Goal: Task Accomplishment & Management: Complete application form

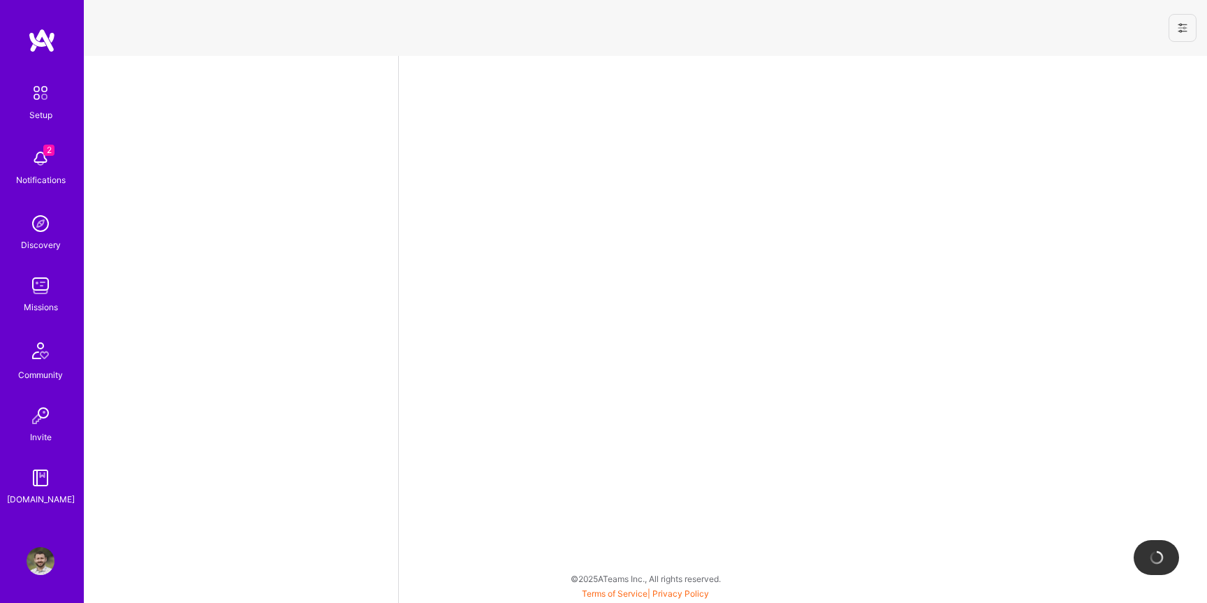
select select "US"
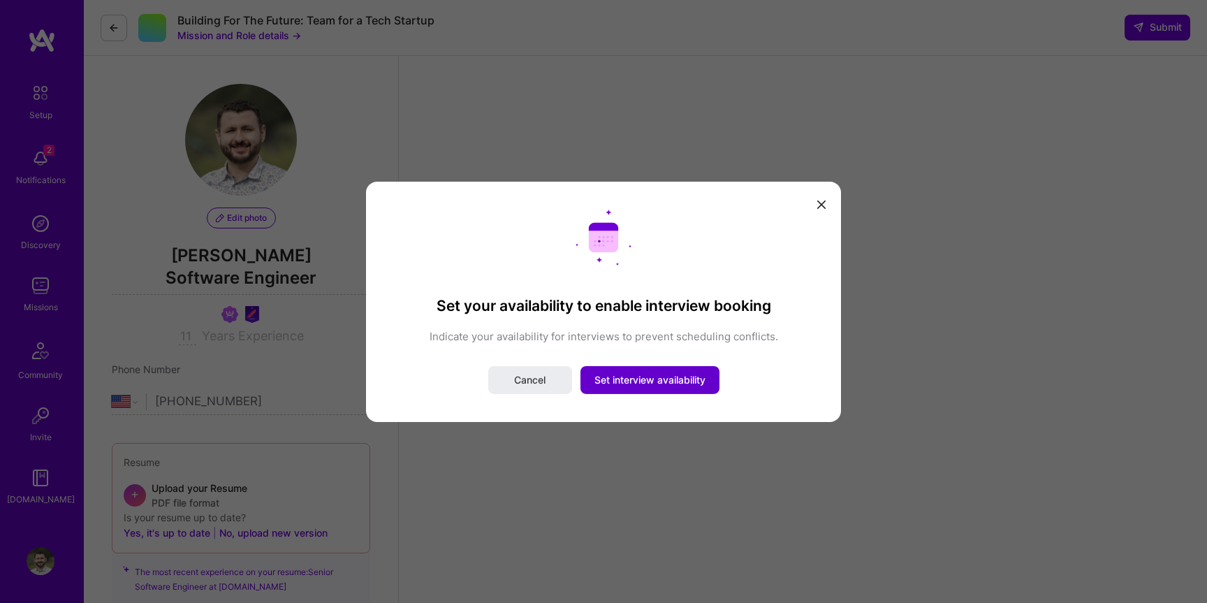
click at [623, 386] on span "Set interview availability" at bounding box center [650, 380] width 111 height 14
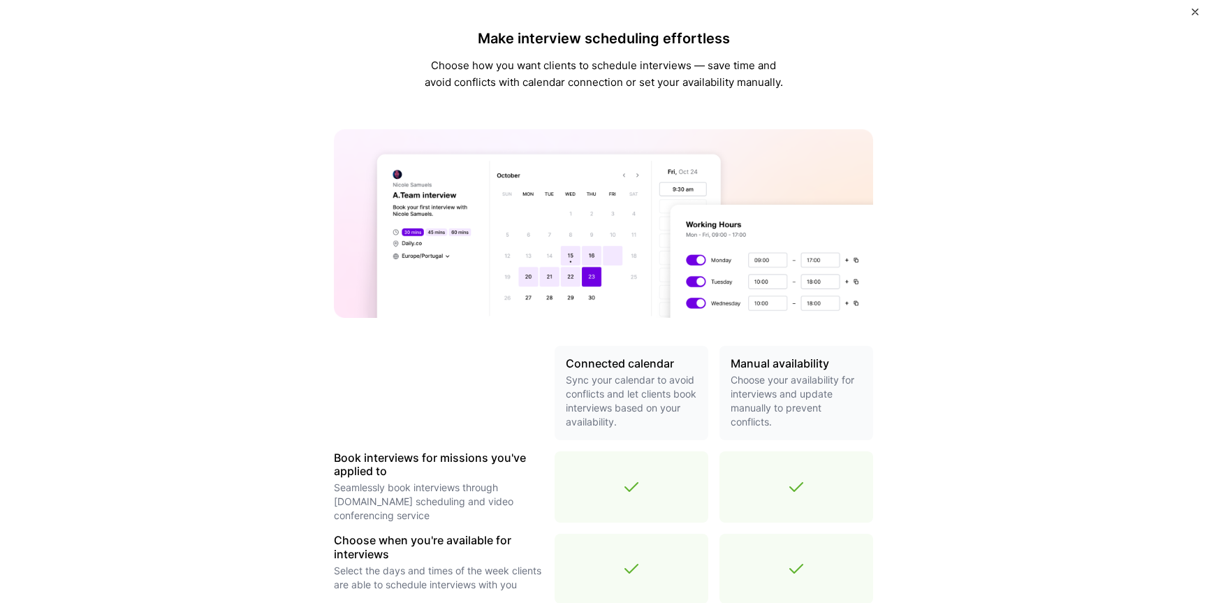
scroll to position [376, 0]
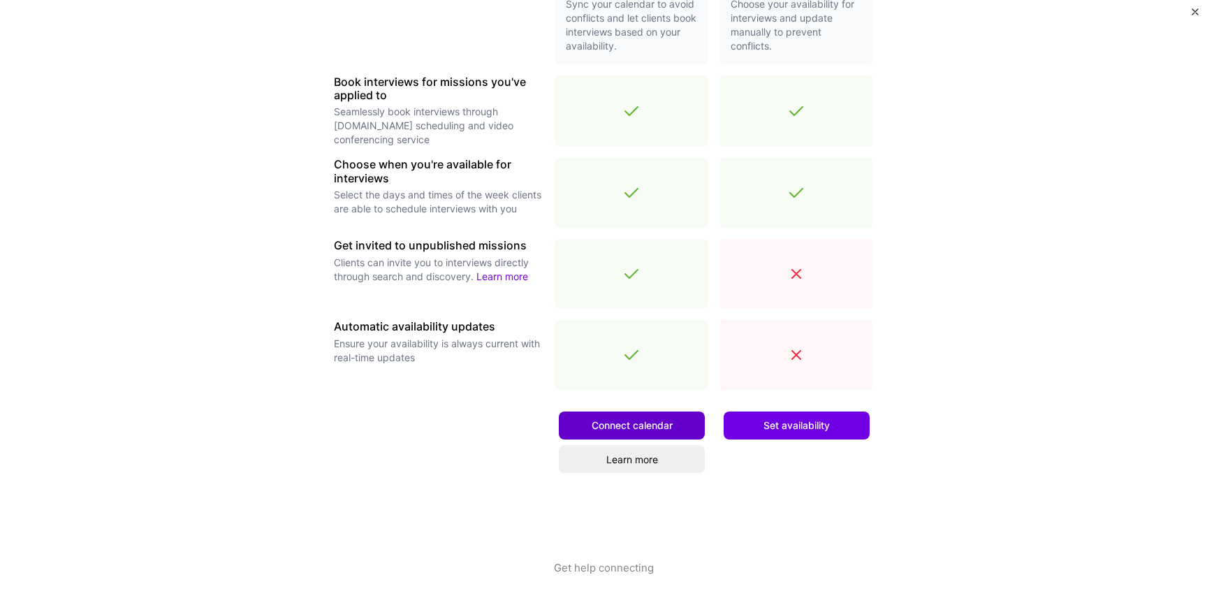
click at [664, 421] on span "Connect calendar" at bounding box center [632, 426] width 81 height 14
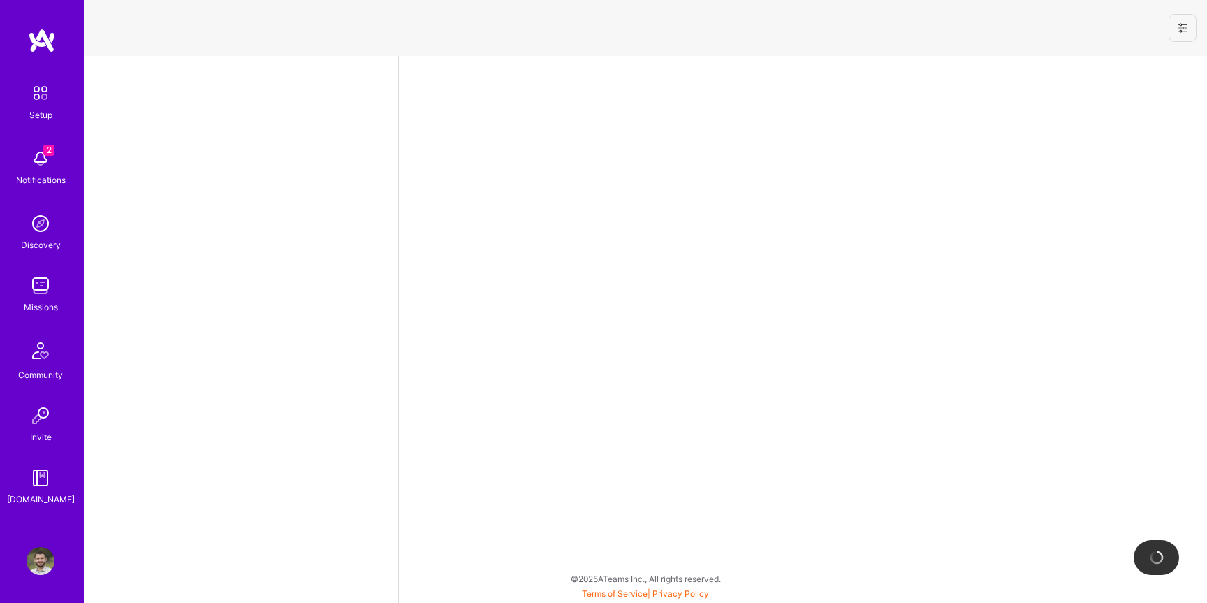
select select "US"
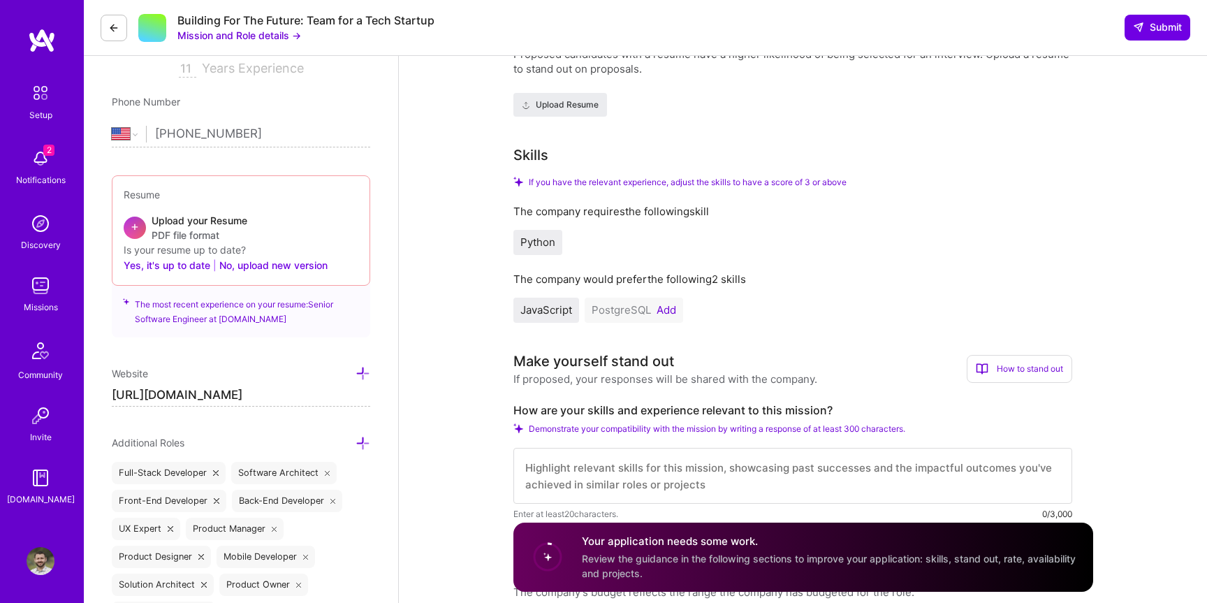
scroll to position [291, 0]
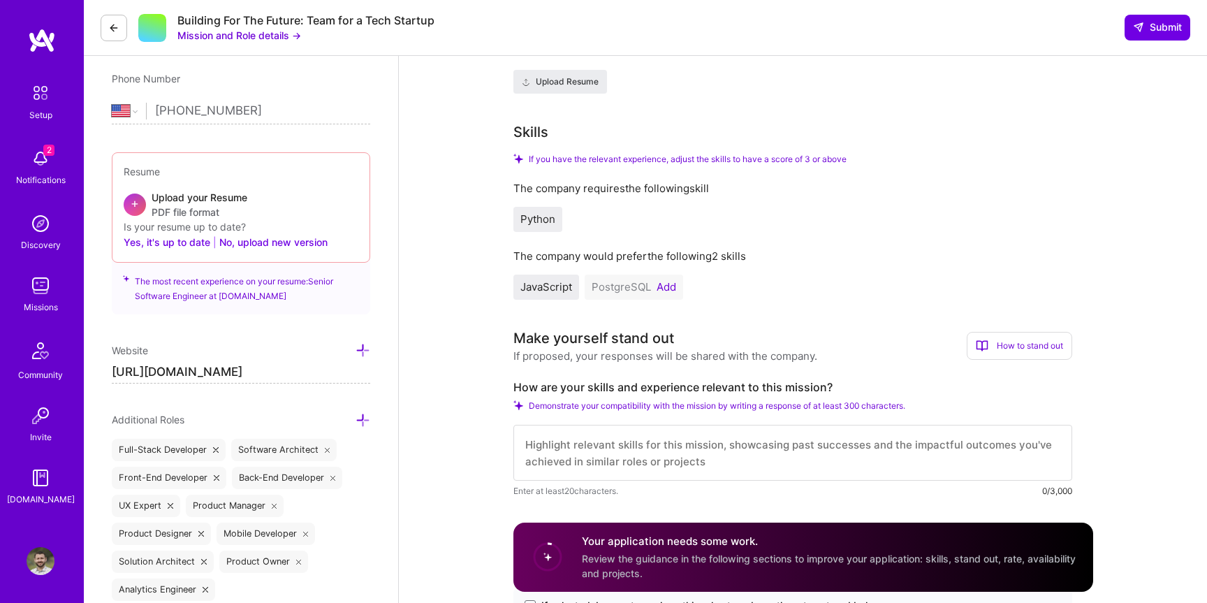
click at [666, 293] on button "Add" at bounding box center [667, 287] width 20 height 11
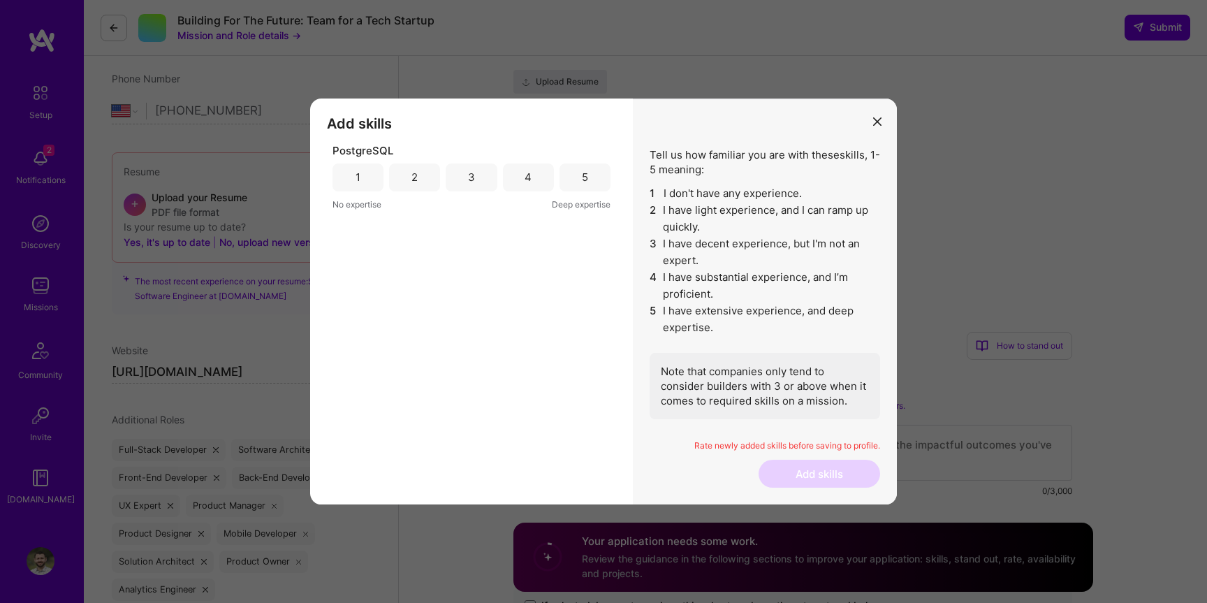
click at [584, 170] on div "5" at bounding box center [585, 177] width 6 height 15
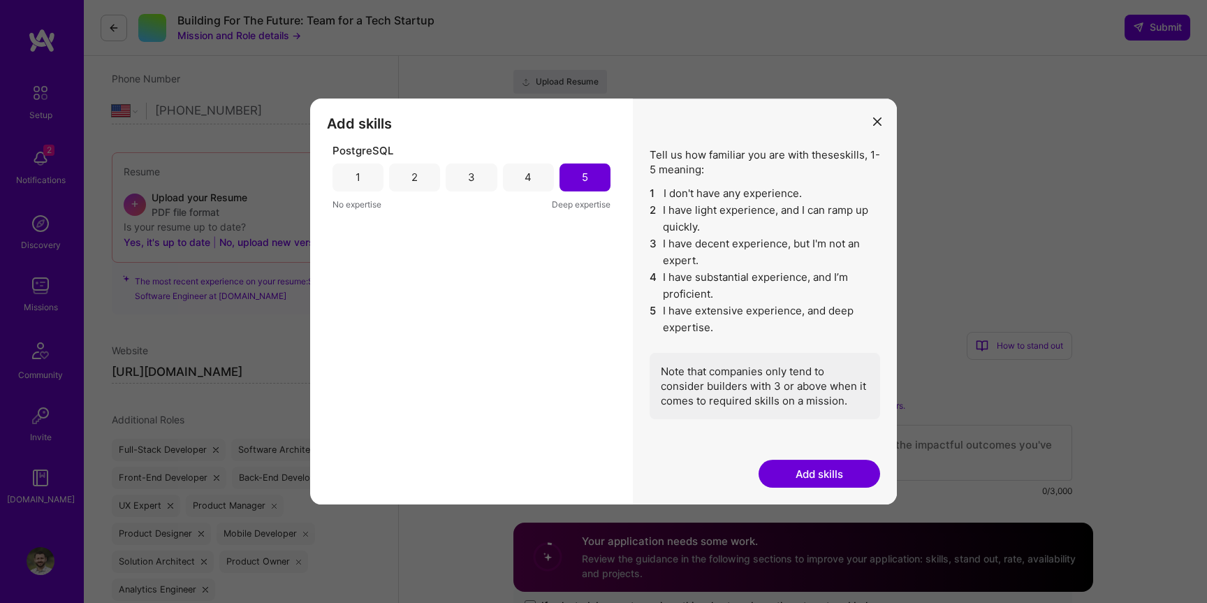
click at [808, 467] on button "Add skills" at bounding box center [820, 474] width 122 height 28
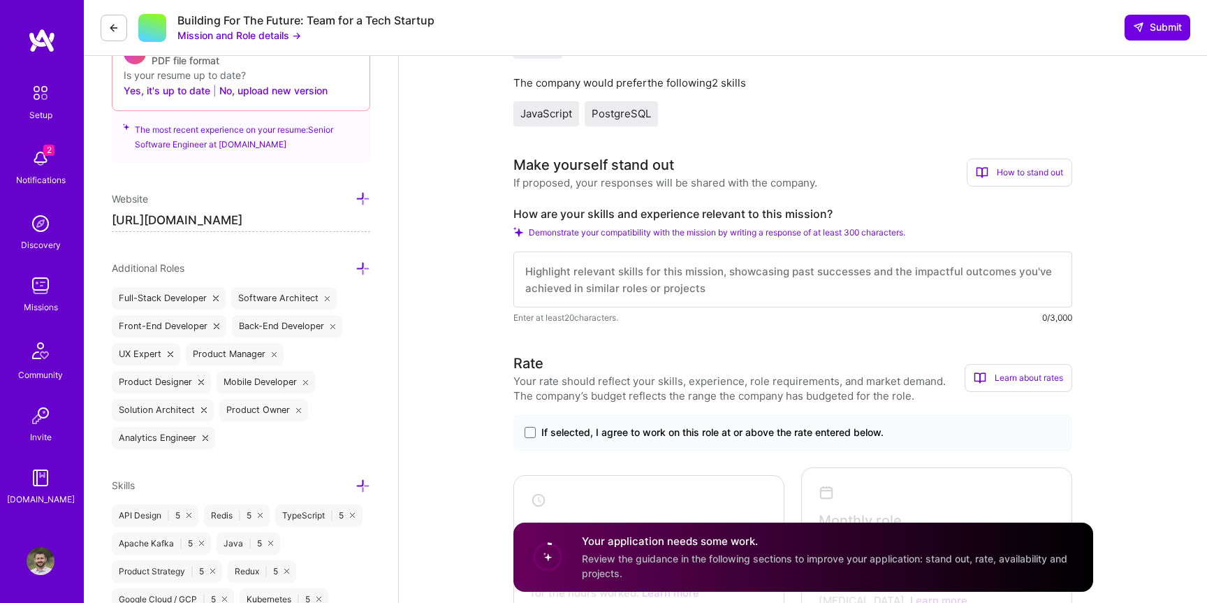
scroll to position [565, 0]
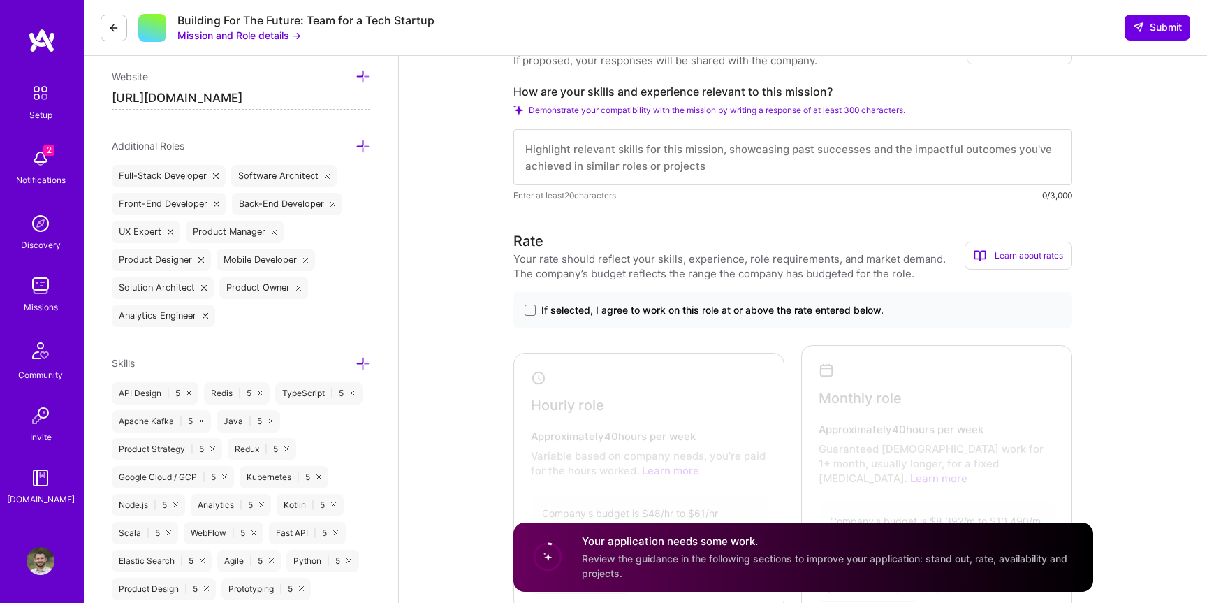
click at [670, 170] on textarea at bounding box center [793, 157] width 559 height 56
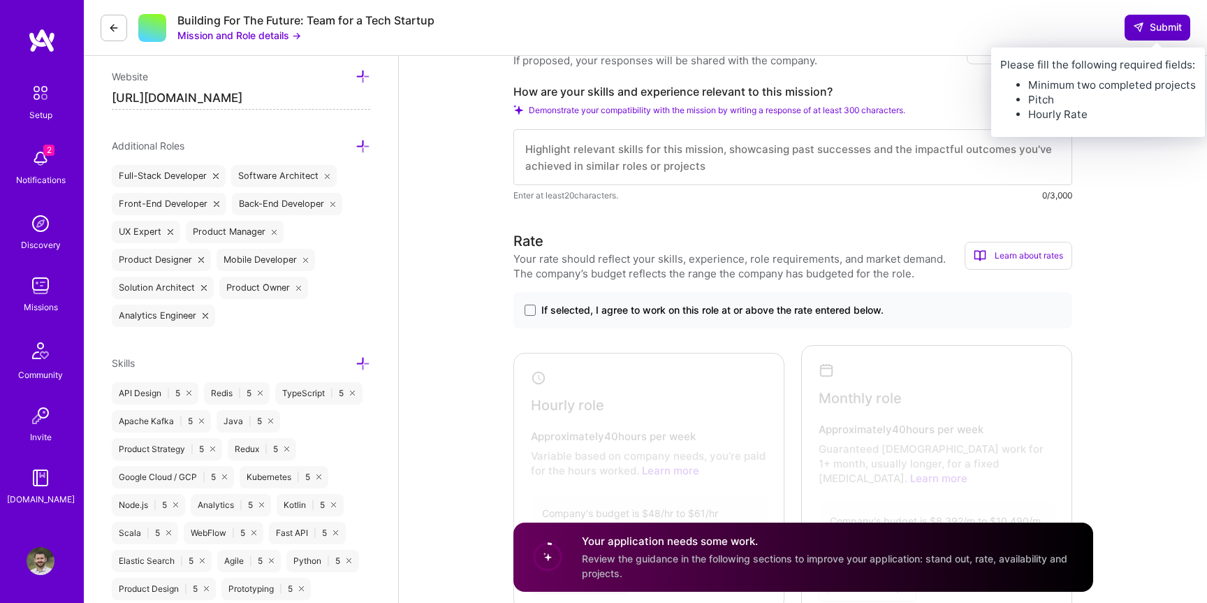
click at [1156, 24] on span "Submit" at bounding box center [1157, 27] width 49 height 14
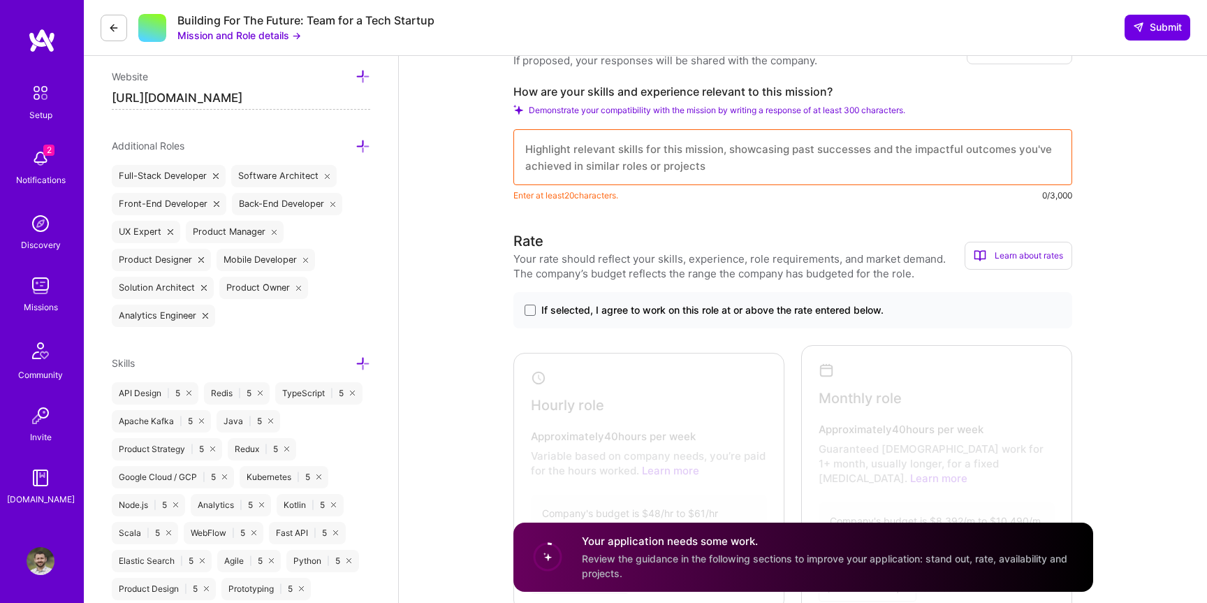
click at [599, 185] on textarea at bounding box center [793, 157] width 559 height 56
paste textarea "Lorem ipsum dolor sit amet, consectetur adipiscing elit. Maecenas a sem lacus. …"
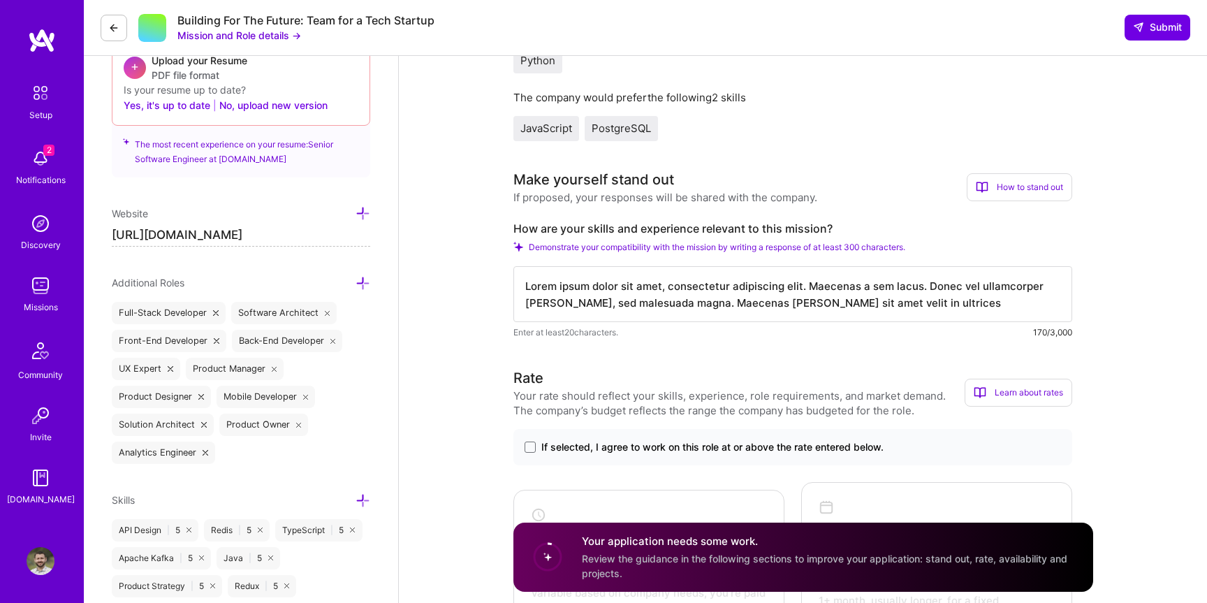
scroll to position [380, 0]
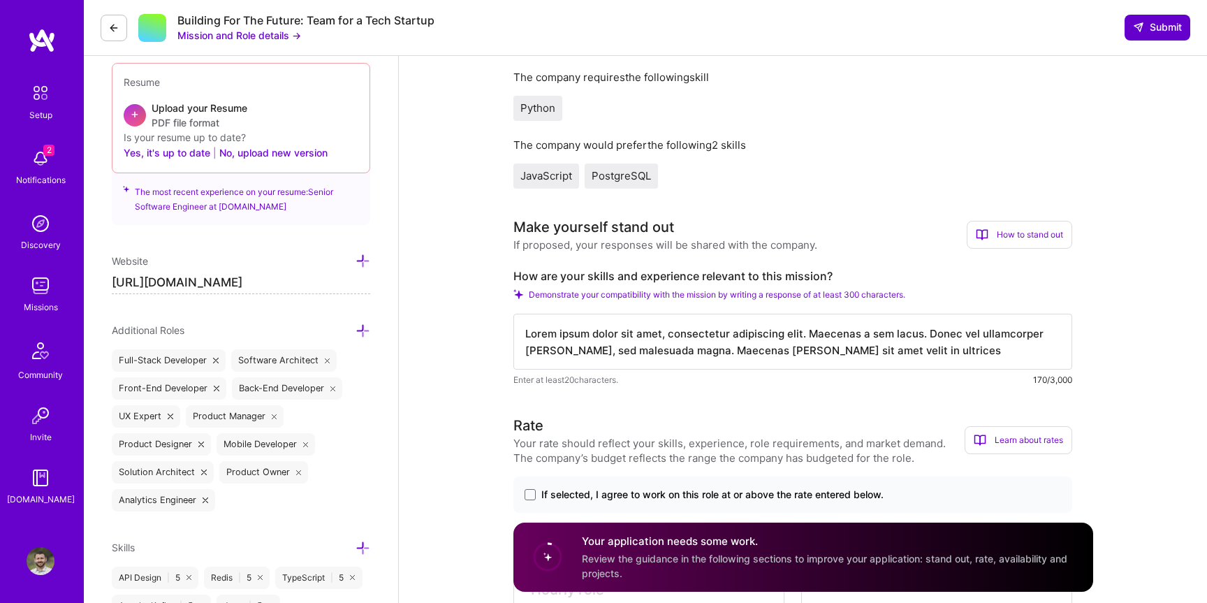
type textarea "Lorem ipsum dolor sit amet, consectetur adipiscing elit. Maecenas a sem lacus. …"
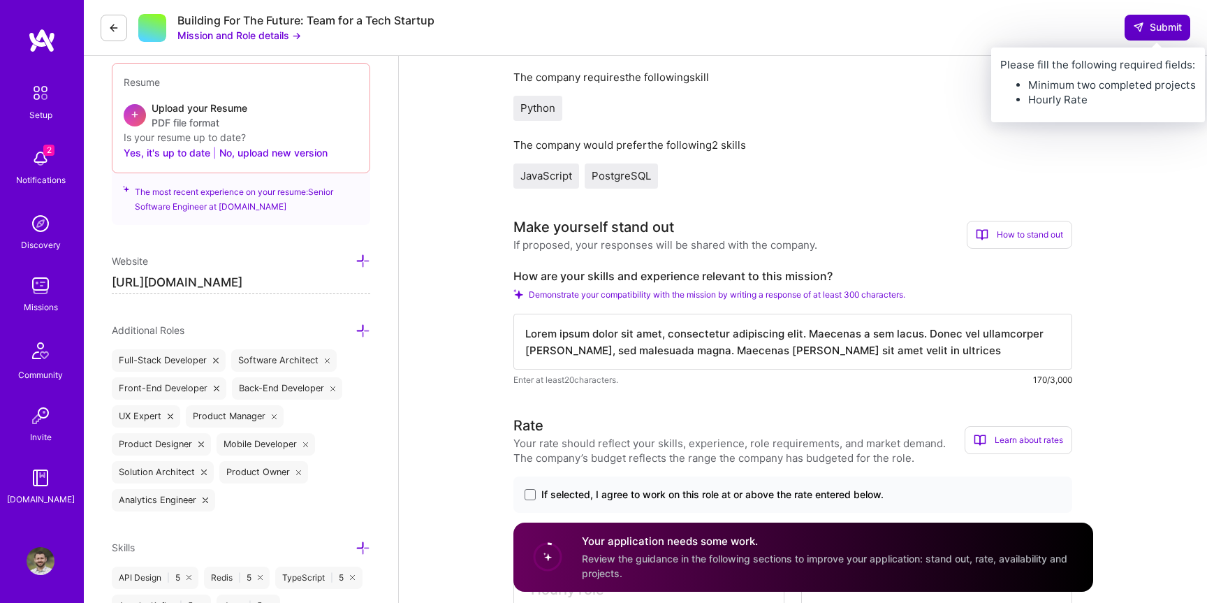
click at [1142, 15] on button "Submit" at bounding box center [1158, 27] width 66 height 25
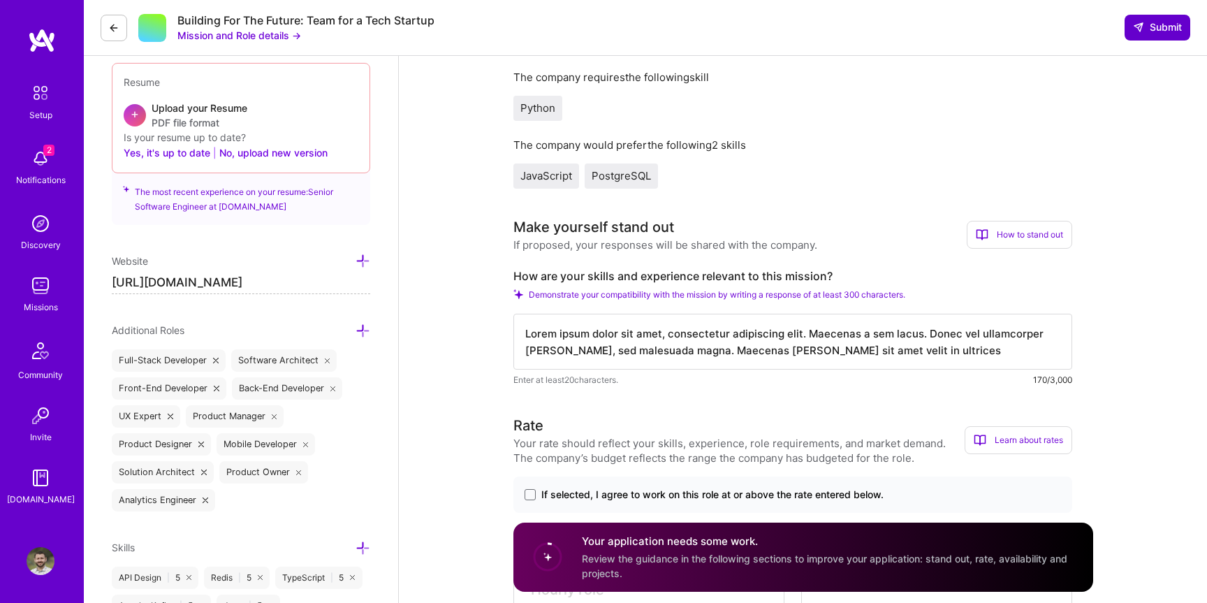
click at [1142, 30] on icon at bounding box center [1138, 27] width 11 height 11
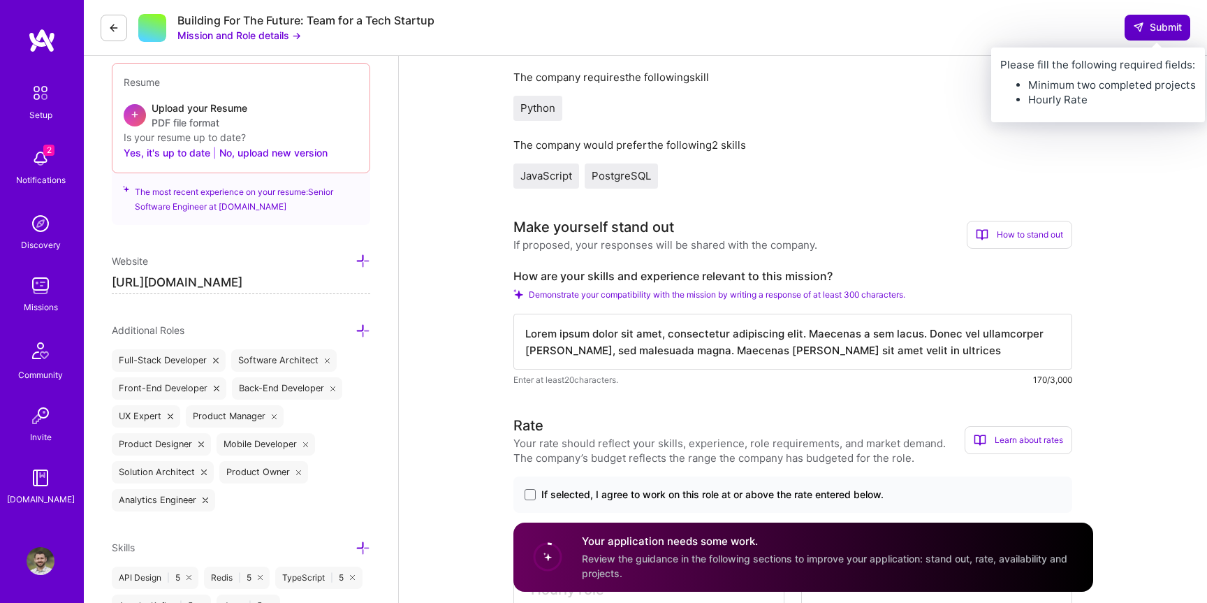
click at [1151, 29] on span "Submit" at bounding box center [1157, 27] width 49 height 14
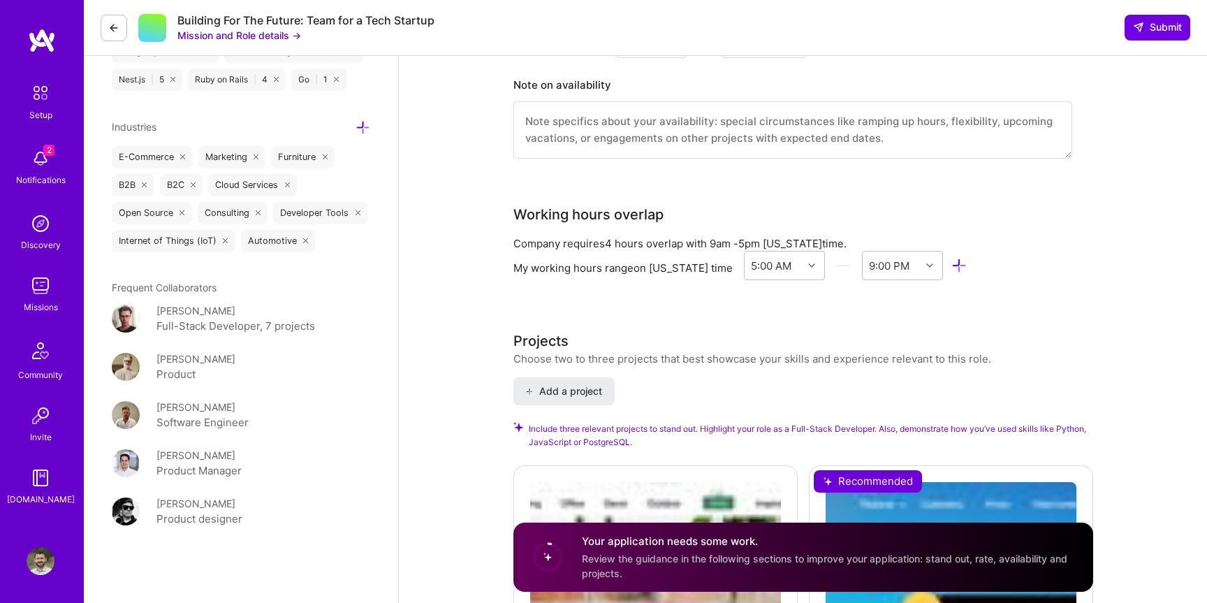
scroll to position [1701, 0]
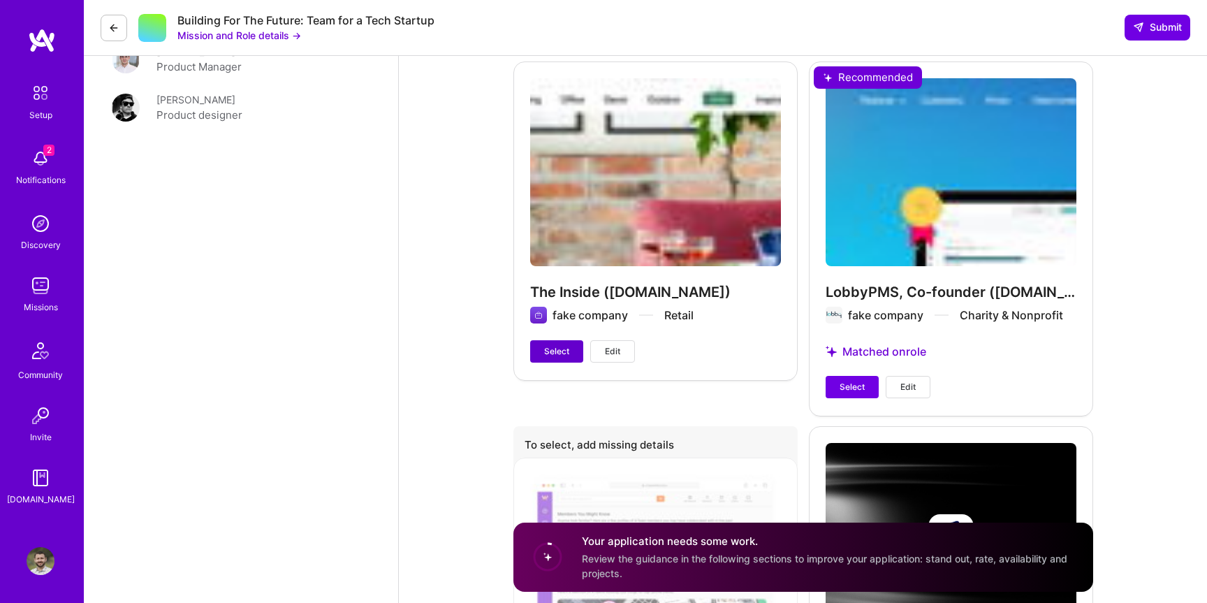
click at [544, 344] on button "Select" at bounding box center [556, 351] width 53 height 22
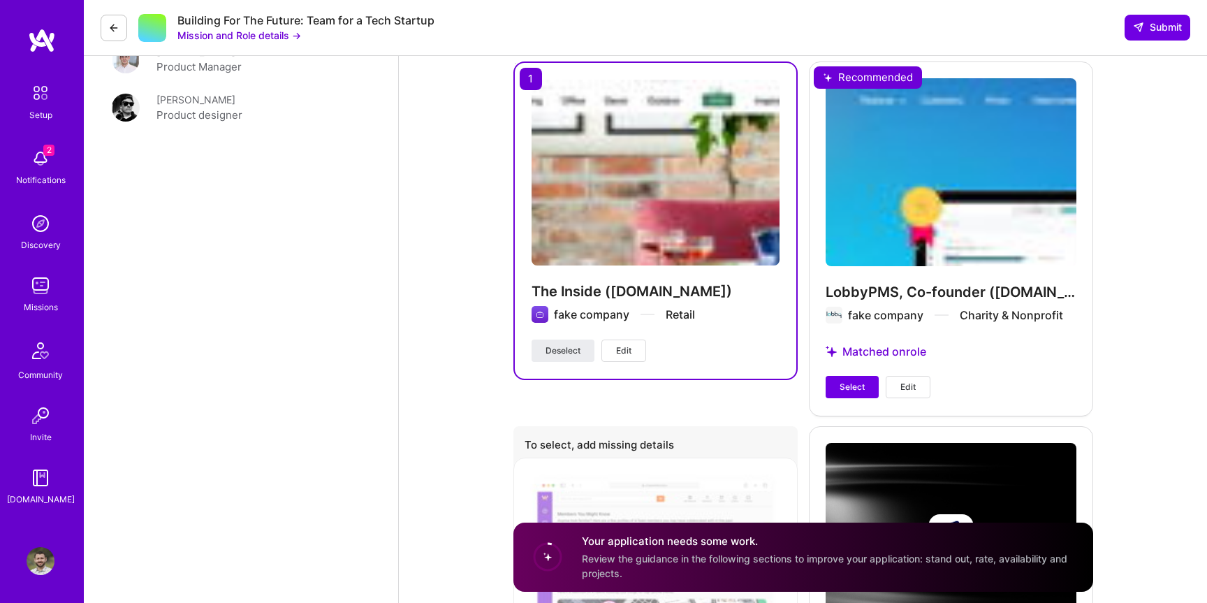
click at [856, 392] on span "Select" at bounding box center [852, 387] width 25 height 13
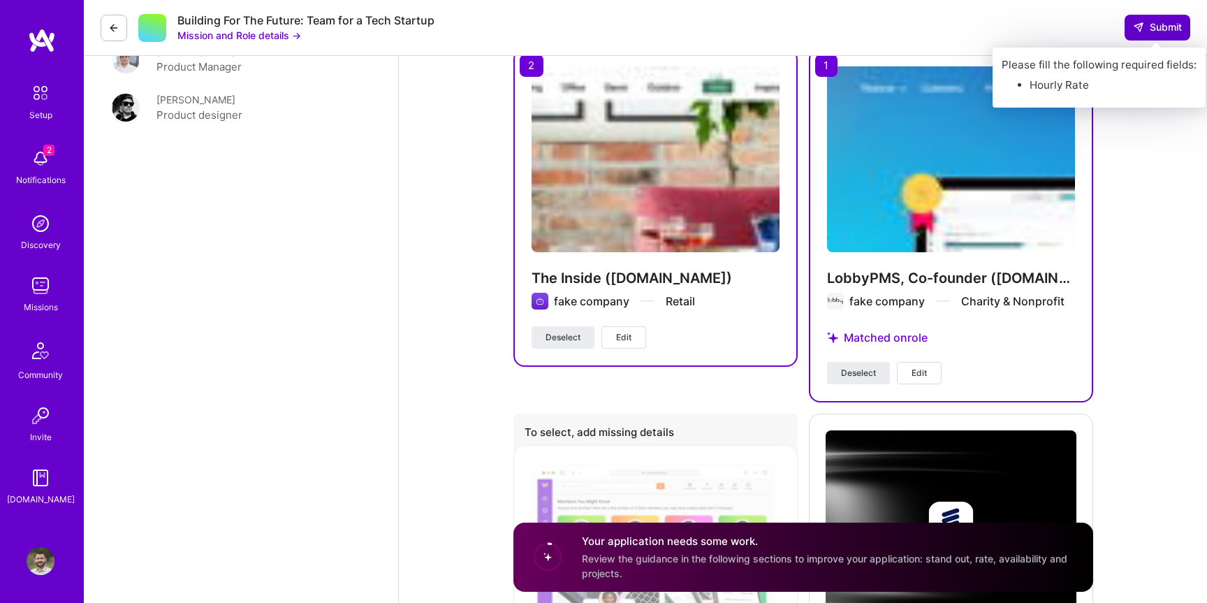
click at [1157, 21] on span "Submit" at bounding box center [1157, 27] width 49 height 14
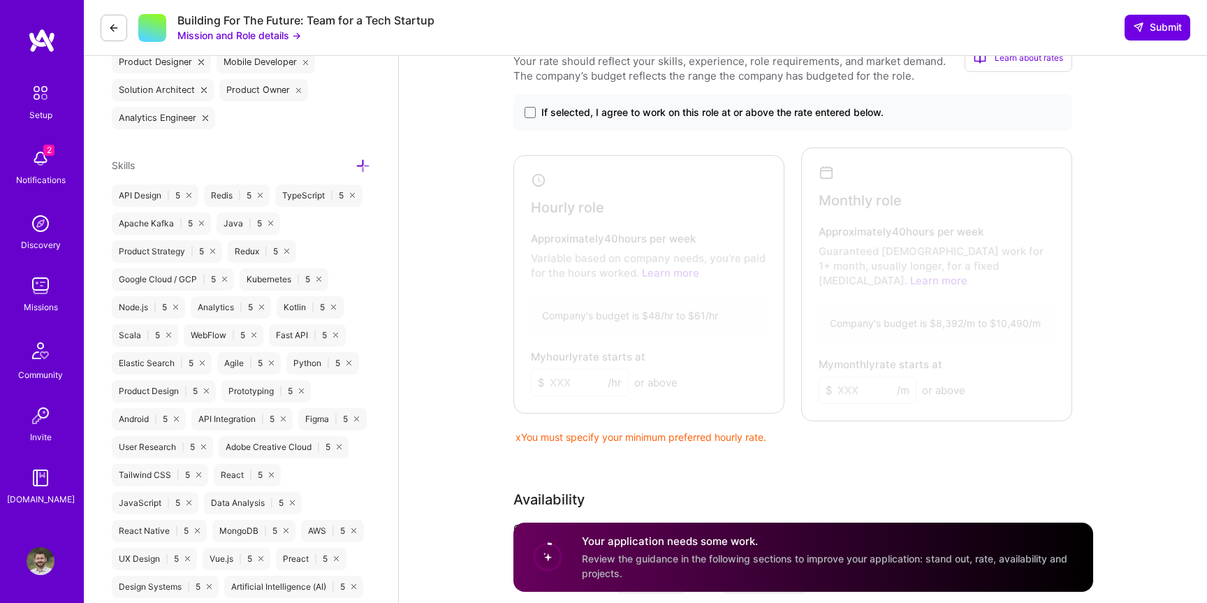
scroll to position [746, 0]
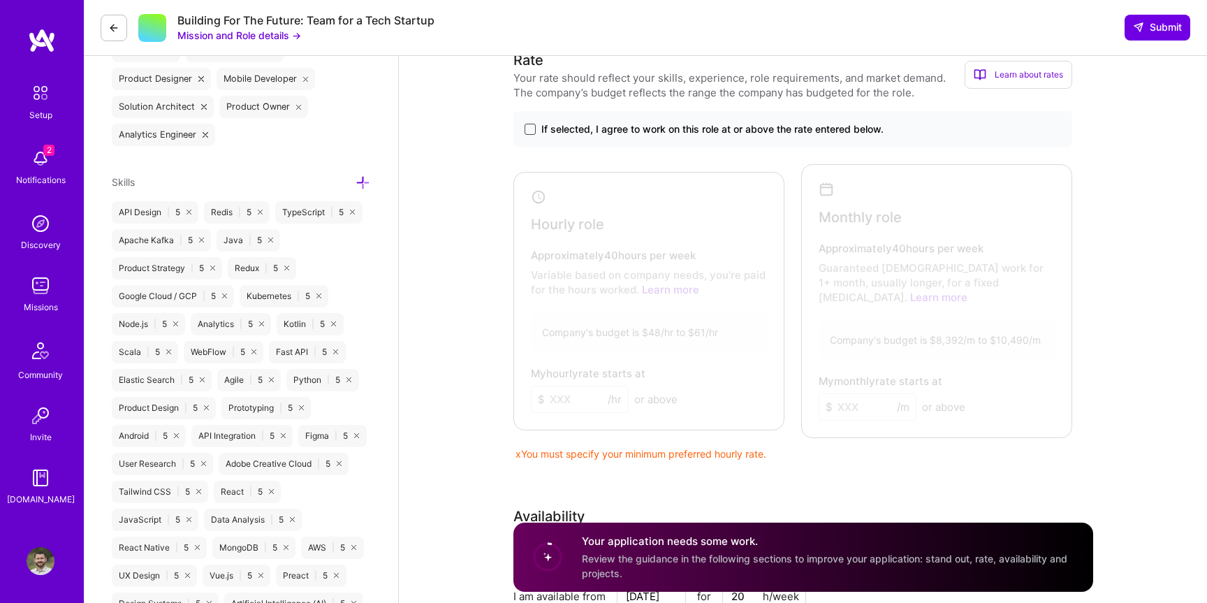
click at [535, 135] on span at bounding box center [530, 129] width 11 height 11
click at [0, 0] on input "If selected, I agree to work on this role at or above the rate entered below." at bounding box center [0, 0] width 0 height 0
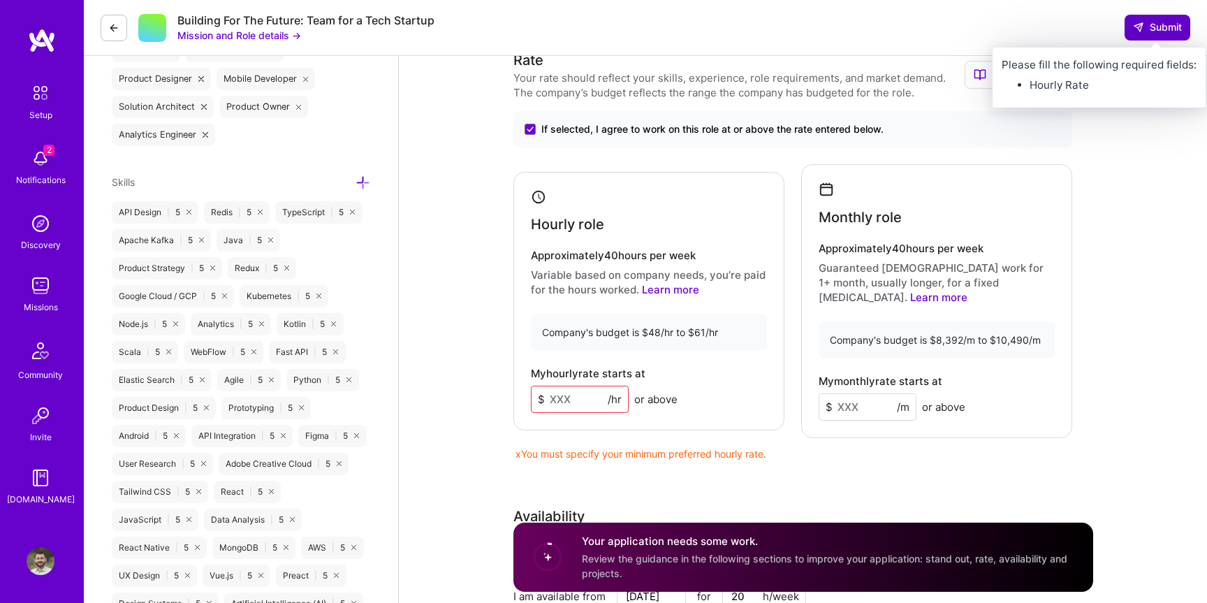
click at [1149, 19] on button "Submit" at bounding box center [1158, 27] width 66 height 25
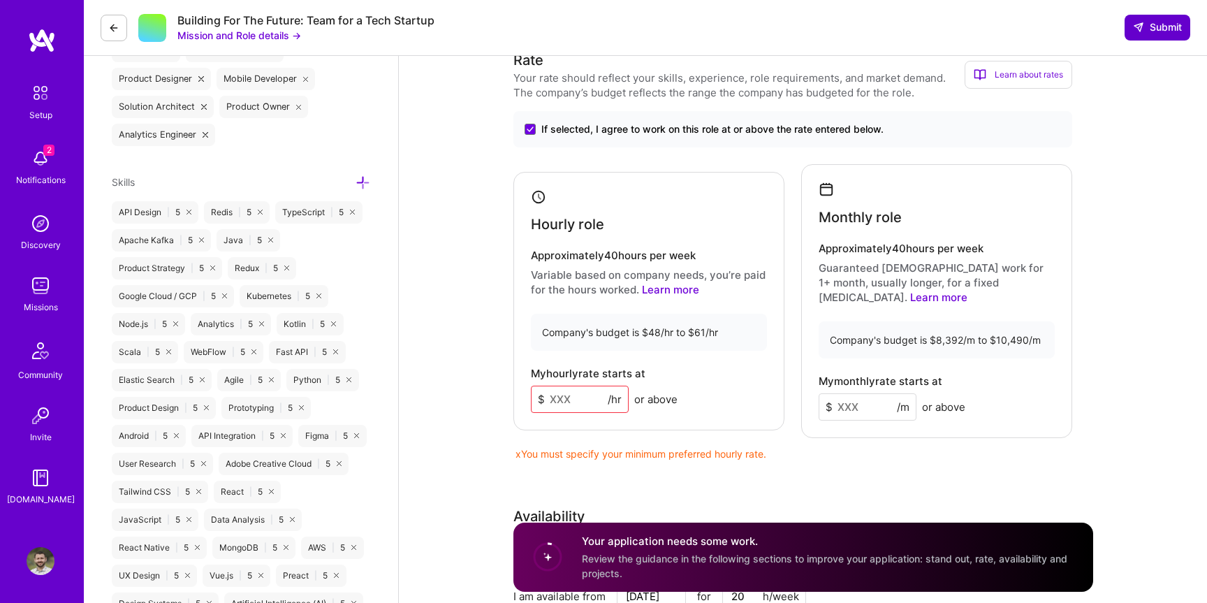
click at [1150, 24] on span "Submit" at bounding box center [1157, 27] width 49 height 14
click at [595, 413] on input at bounding box center [580, 399] width 98 height 27
type input "1"
paste input
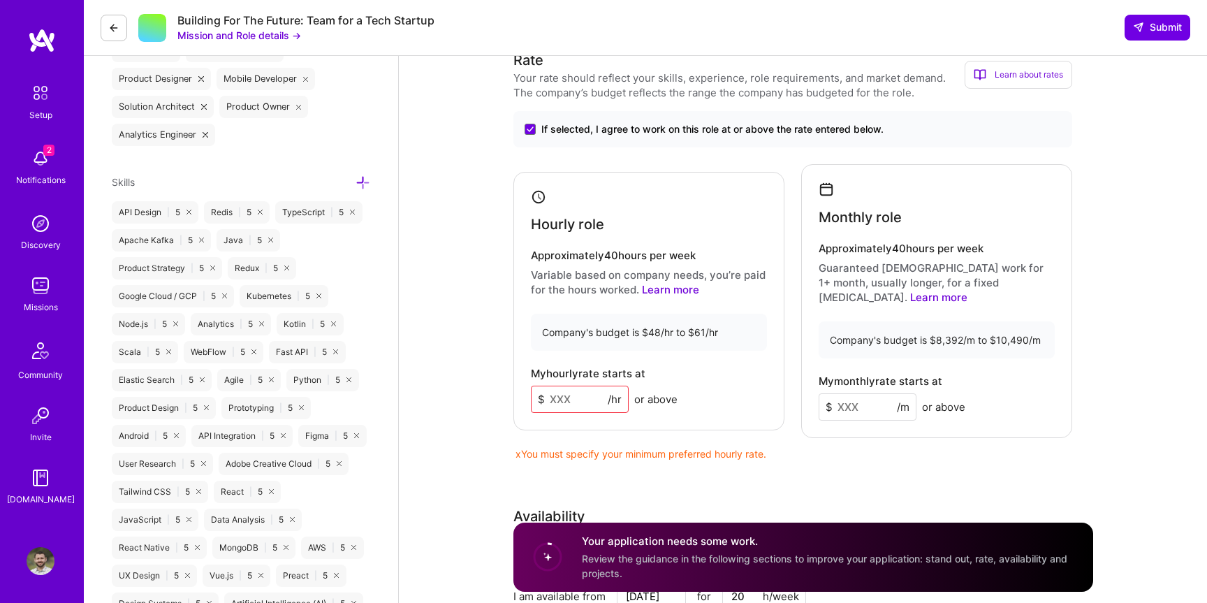
type input "1"
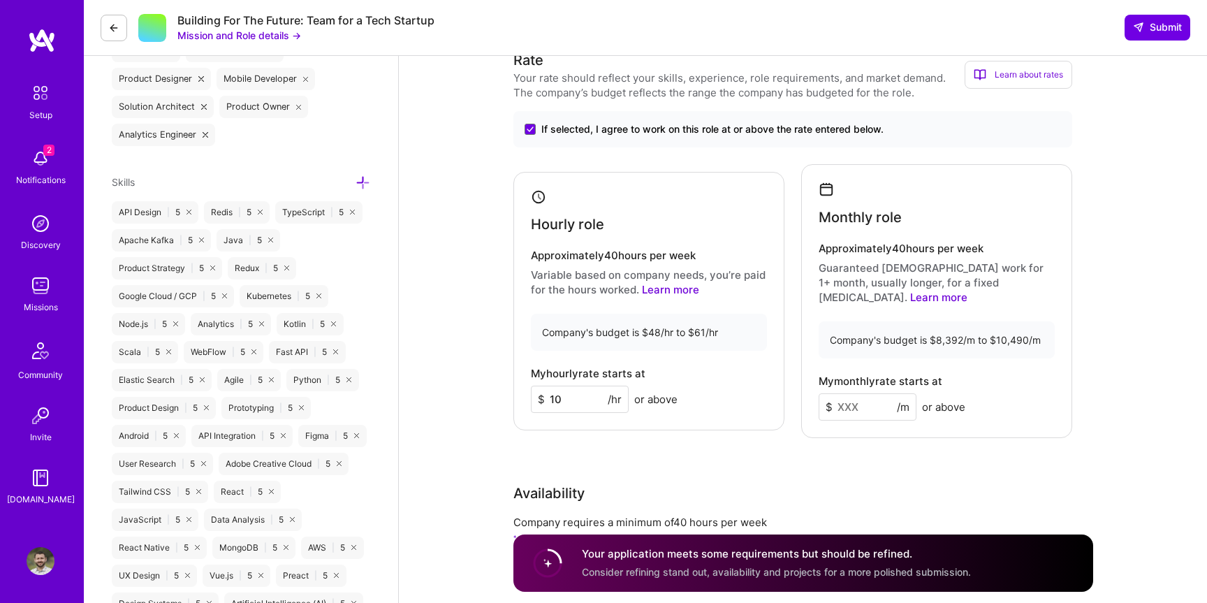
type input "10"
click at [811, 228] on div "Monthly role Approximately 40 hours per week Guaranteed full-time work for 1+ m…" at bounding box center [936, 301] width 271 height 274
click at [850, 226] on h4 "Monthly role" at bounding box center [860, 217] width 83 height 17
click at [525, 279] on div "Hourly role Approximately 40 hours per week Variable based on company needs, yo…" at bounding box center [649, 301] width 271 height 259
click at [1171, 34] on span "Submit" at bounding box center [1157, 27] width 49 height 14
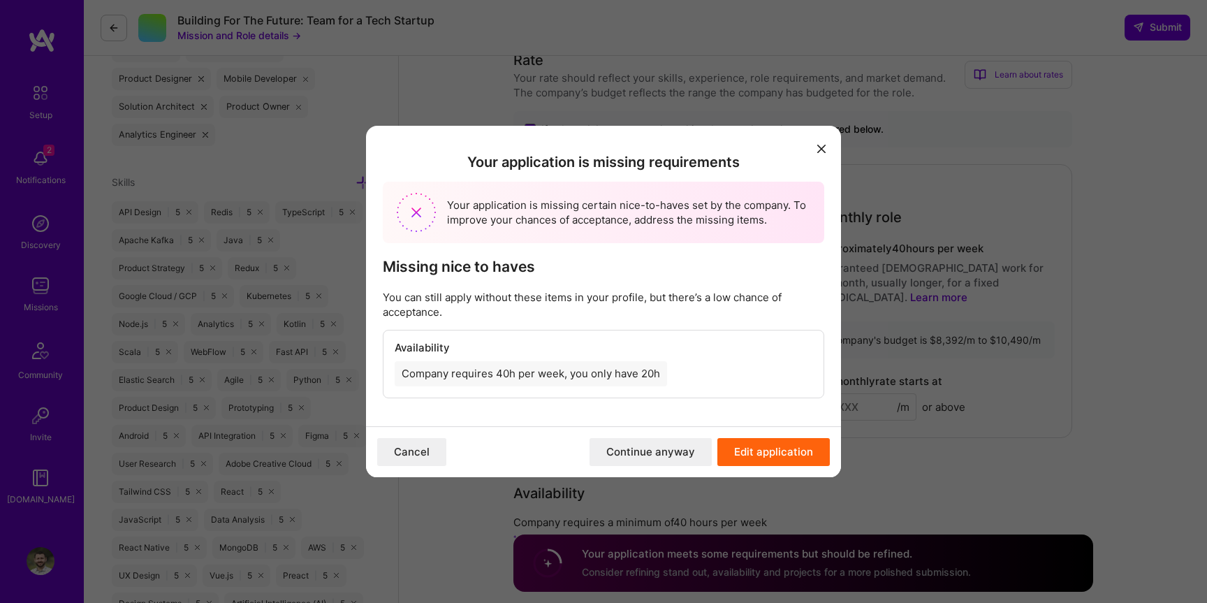
click at [658, 448] on button "Continue anyway" at bounding box center [651, 452] width 122 height 28
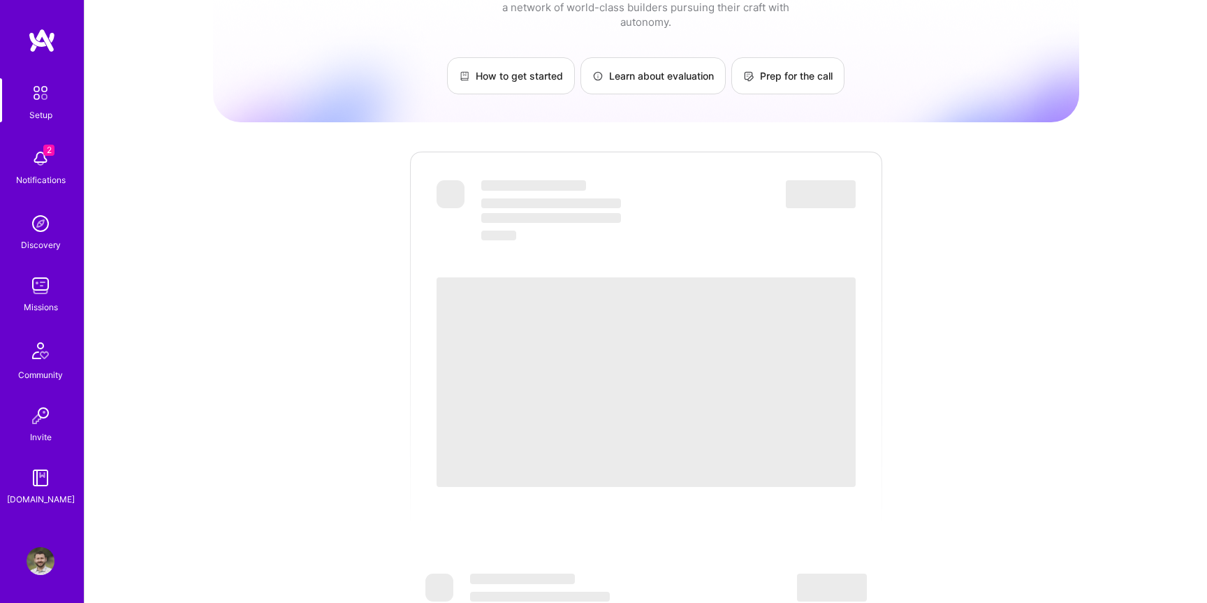
scroll to position [75, 0]
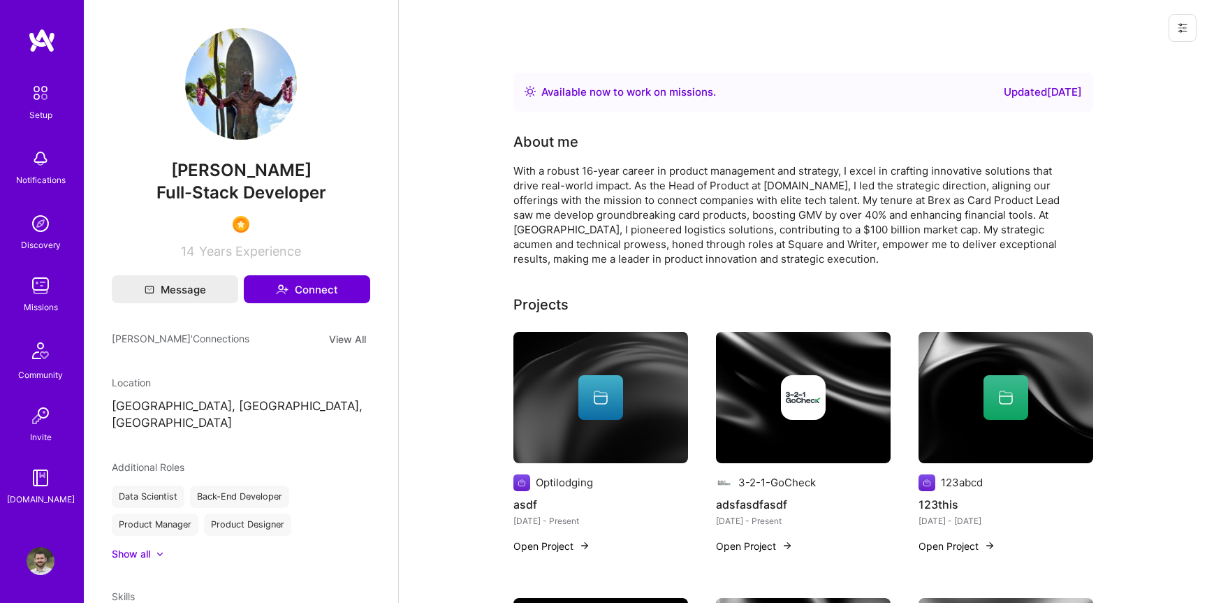
click at [1198, 24] on div at bounding box center [1180, 28] width 55 height 56
click at [1193, 24] on button at bounding box center [1183, 28] width 28 height 28
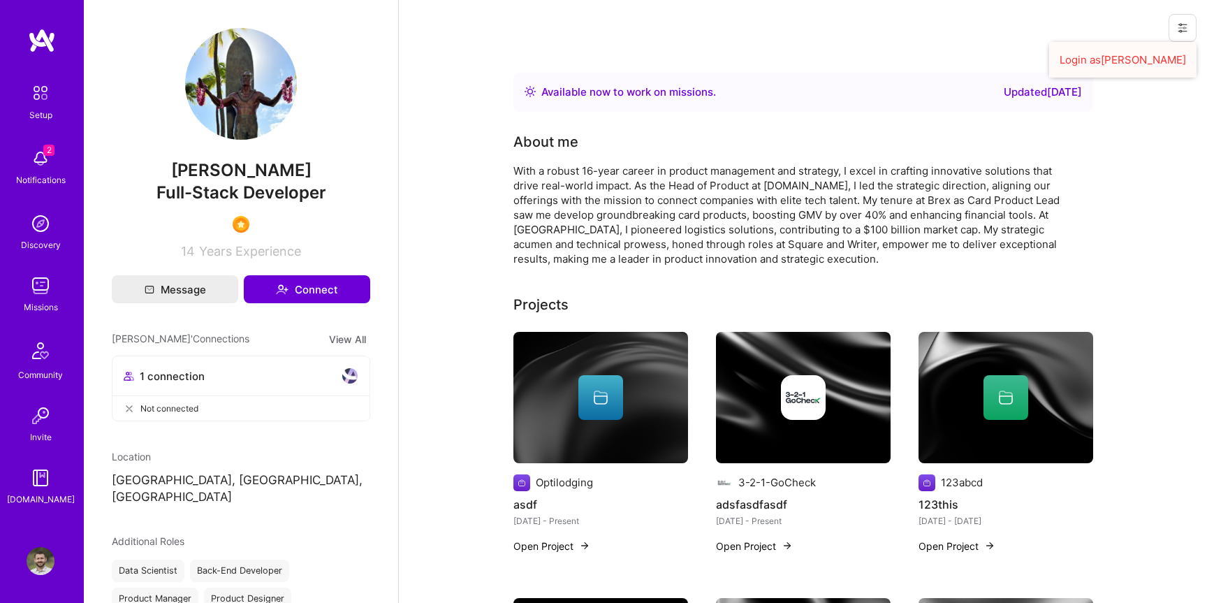
click at [1145, 52] on button "Login as Luis" at bounding box center [1122, 60] width 147 height 36
